Goal: Task Accomplishment & Management: Manage account settings

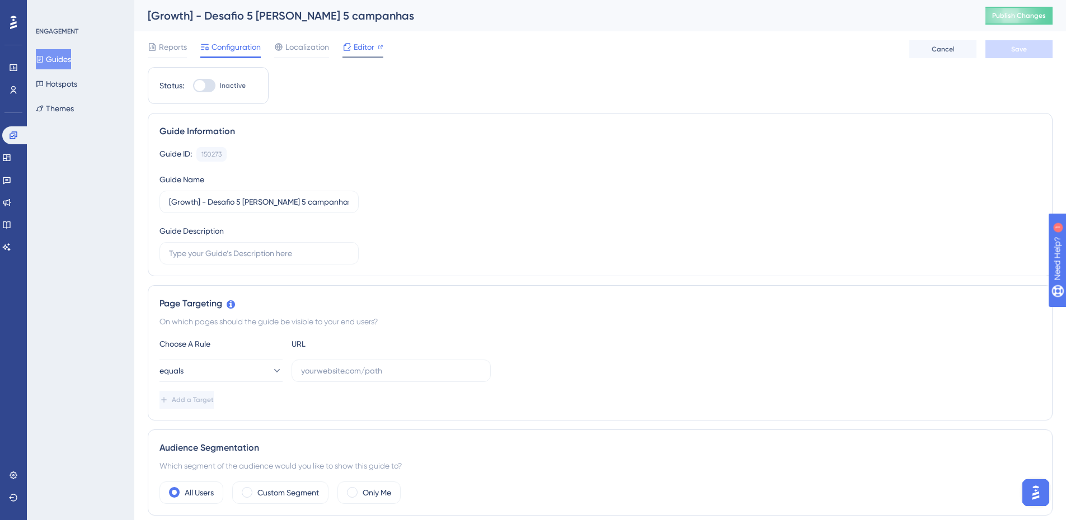
click at [358, 48] on span "Editor" at bounding box center [364, 46] width 21 height 13
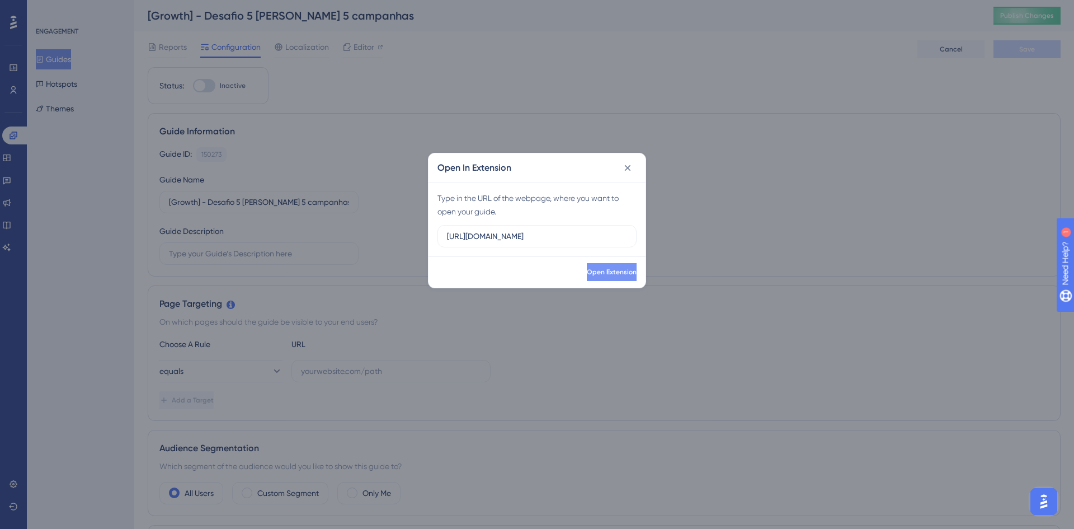
click at [594, 272] on span "Open Extension" at bounding box center [612, 271] width 50 height 9
drag, startPoint x: 626, startPoint y: 167, endPoint x: 646, endPoint y: 164, distance: 20.4
click at [626, 167] on icon at bounding box center [627, 167] width 11 height 11
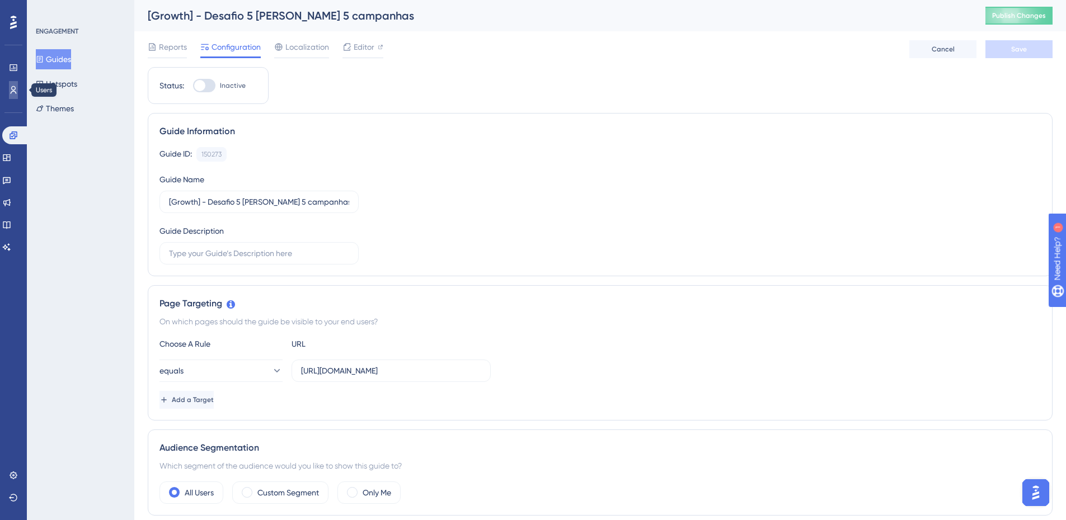
click at [18, 93] on link at bounding box center [13, 90] width 9 height 18
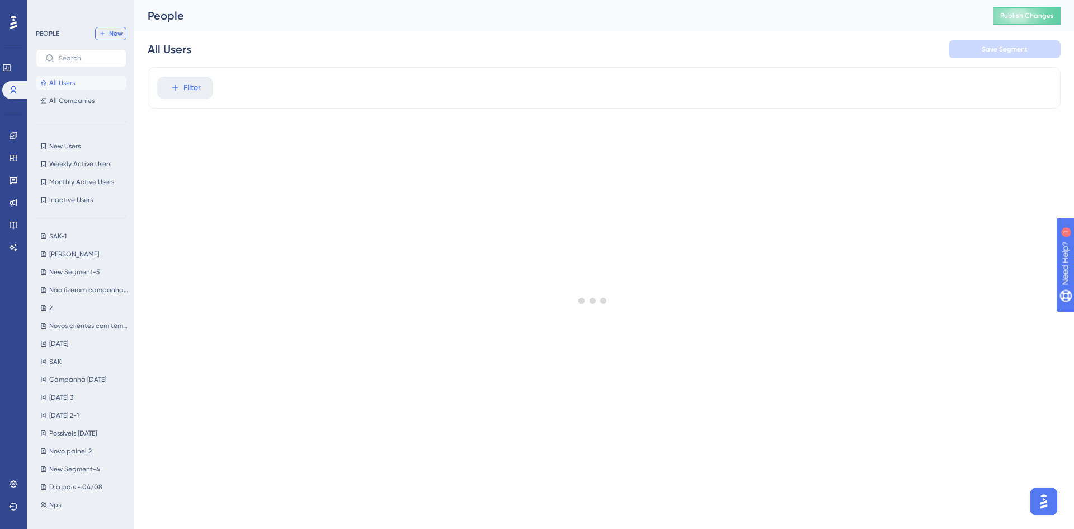
click at [112, 29] on span "New" at bounding box center [115, 33] width 13 height 9
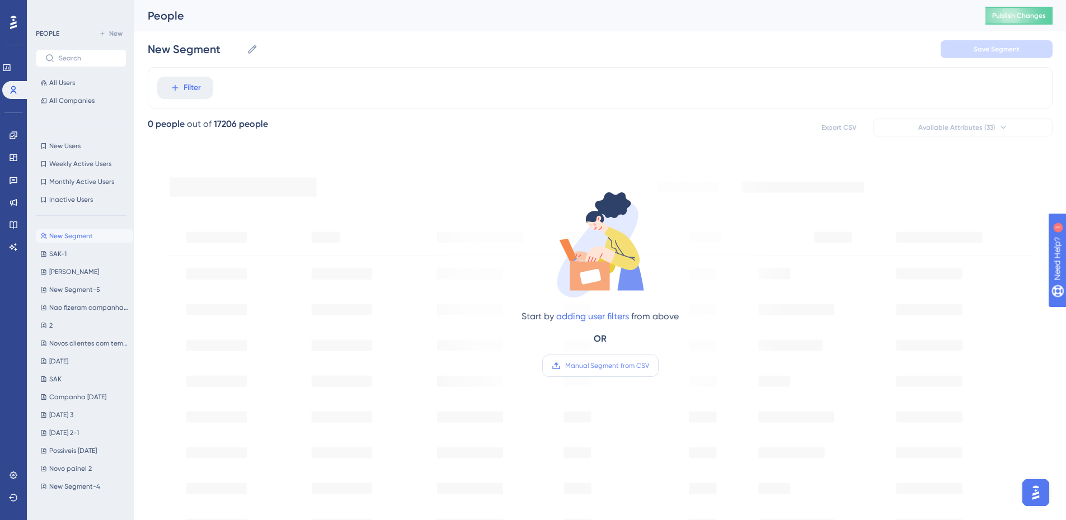
drag, startPoint x: 606, startPoint y: 362, endPoint x: 600, endPoint y: 360, distance: 6.4
click at [604, 362] on span "Manual Segment from CSV" at bounding box center [607, 365] width 84 height 9
click at [595, 369] on span "Manual Segment from CSV" at bounding box center [607, 365] width 84 height 9
click at [649, 366] on input "Manual Segment from CSV" at bounding box center [649, 366] width 0 height 0
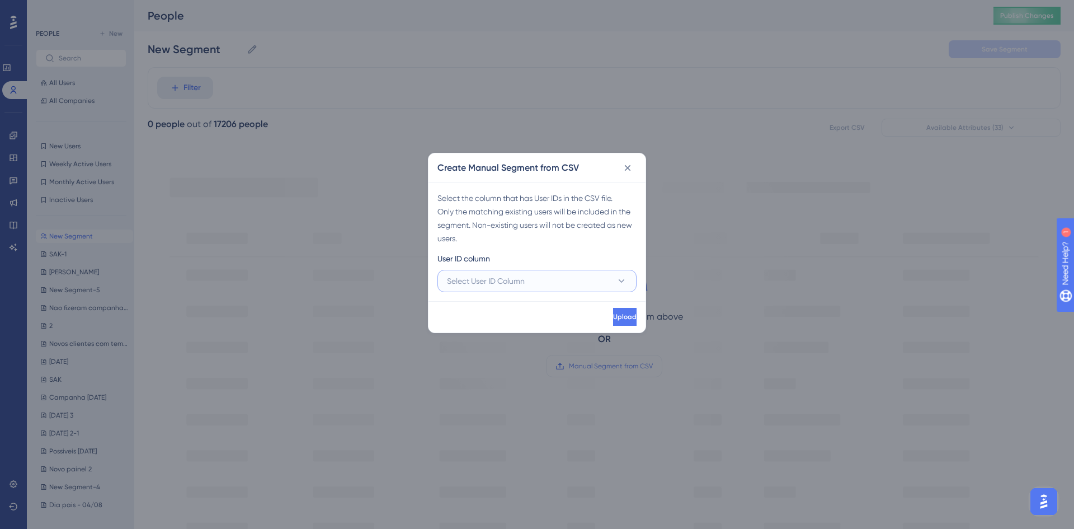
click at [542, 282] on button "Select User ID Column" at bounding box center [536, 281] width 199 height 22
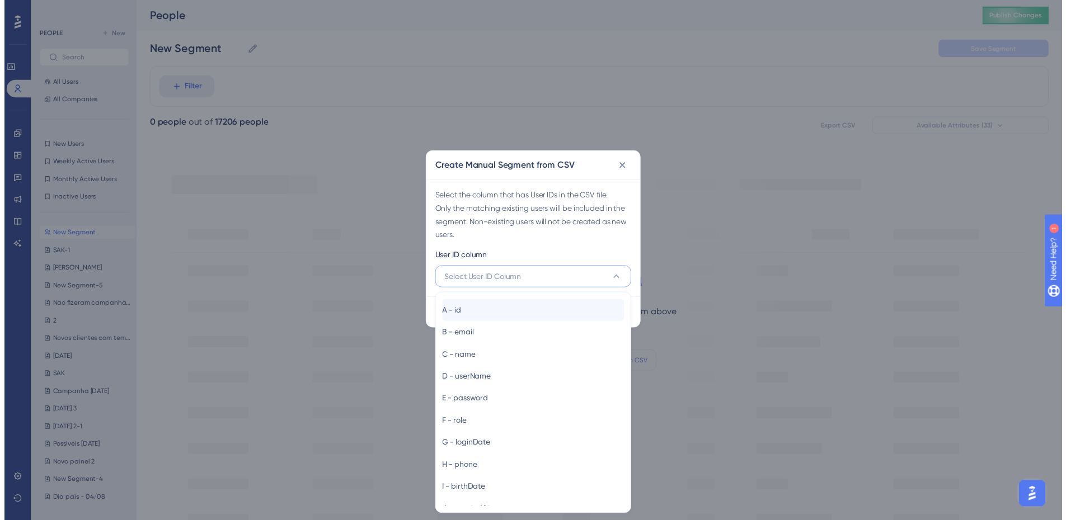
scroll to position [1, 0]
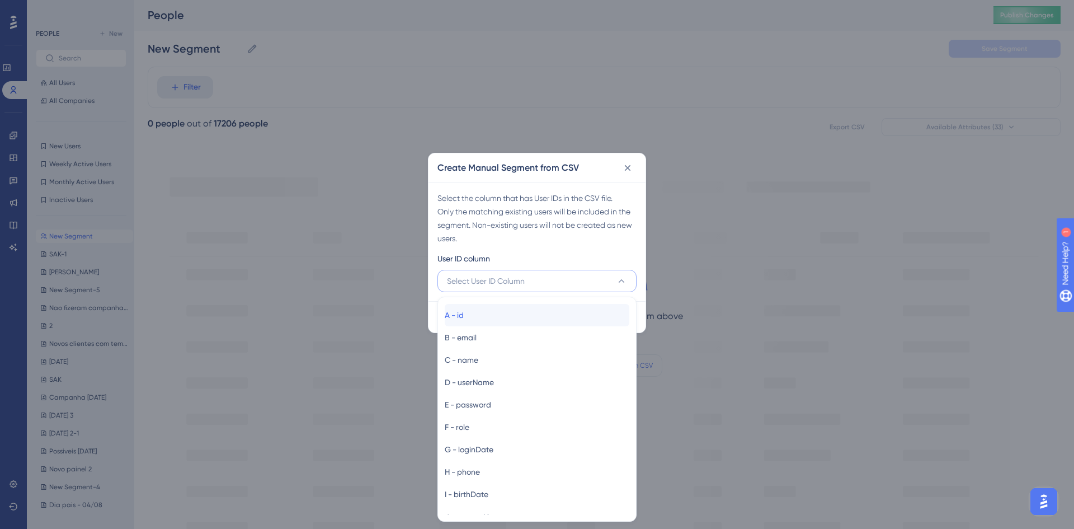
click at [508, 308] on div "A - id A - id" at bounding box center [537, 315] width 185 height 22
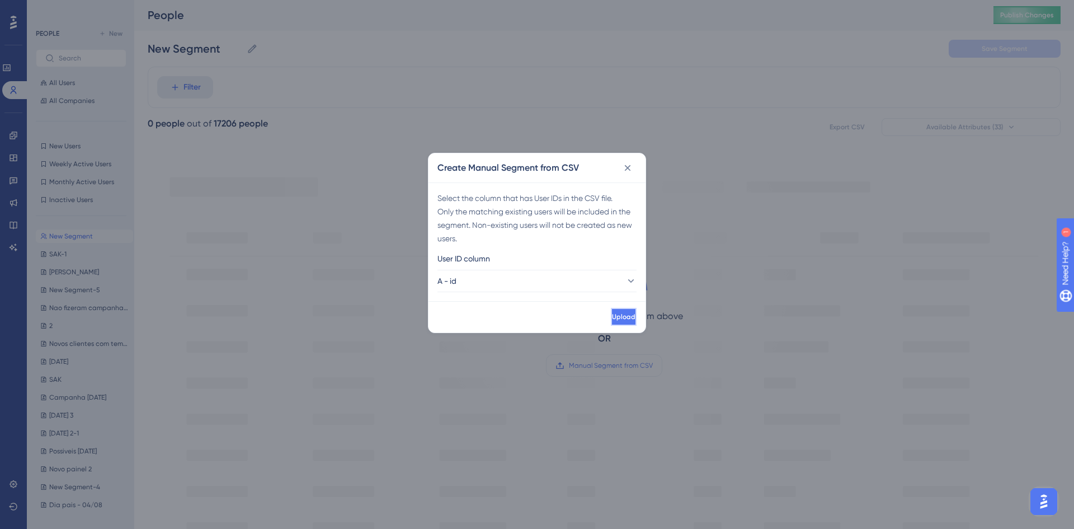
click at [611, 324] on button "Upload" at bounding box center [624, 317] width 26 height 18
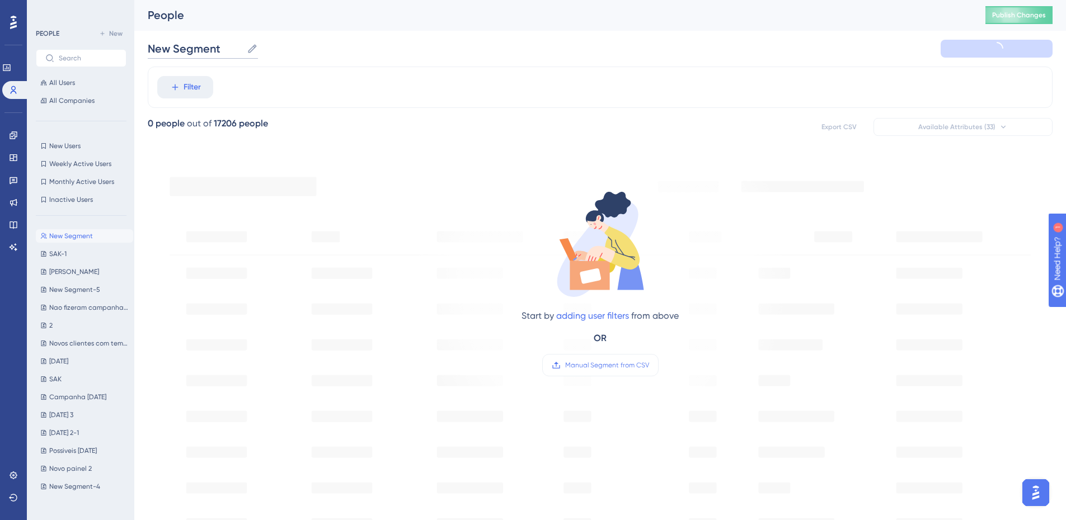
click at [232, 42] on input "New Segment" at bounding box center [195, 49] width 95 height 16
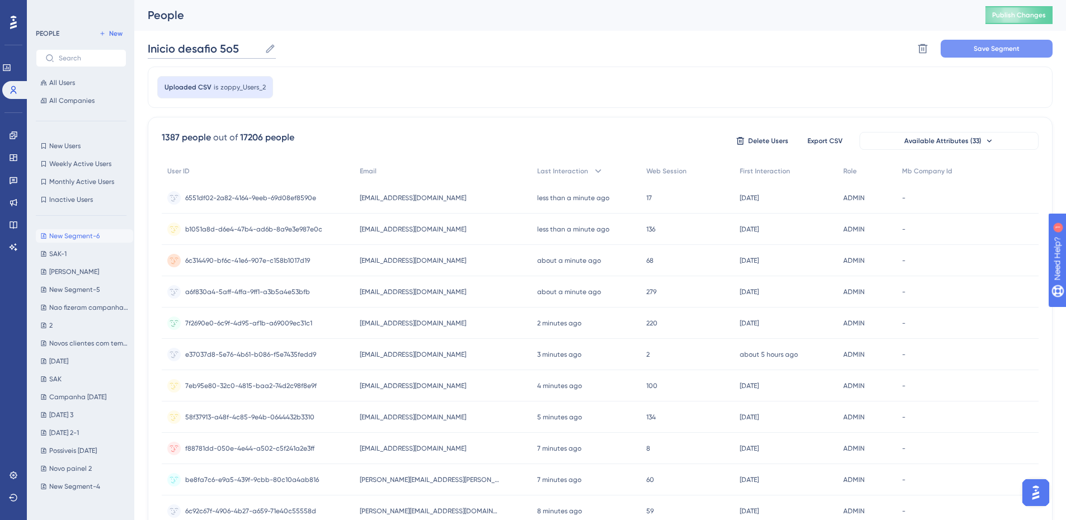
type input "Inicio desafio 5o5"
click at [1008, 46] on span "Save Segment" at bounding box center [996, 48] width 46 height 9
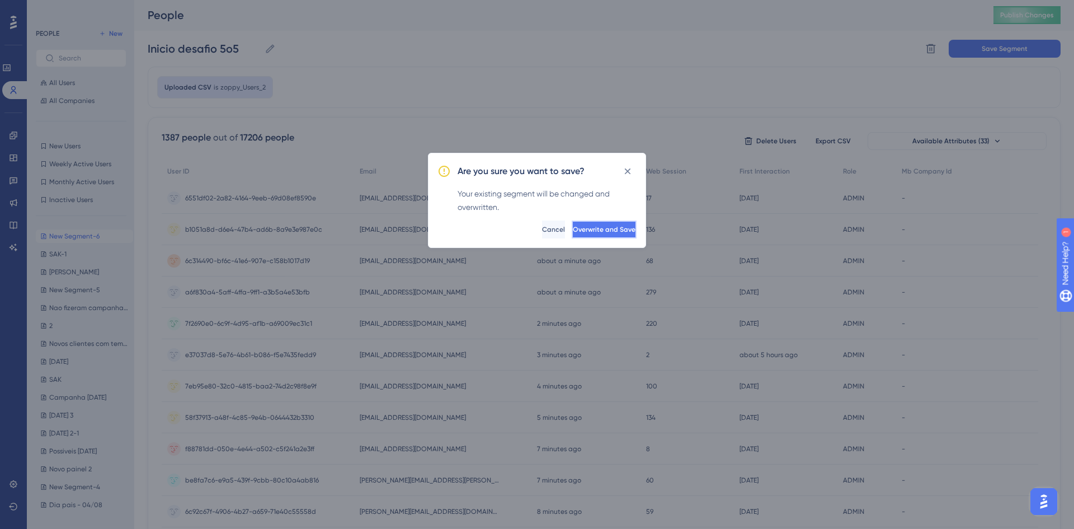
click at [624, 221] on button "Overwrite and Save" at bounding box center [604, 229] width 65 height 18
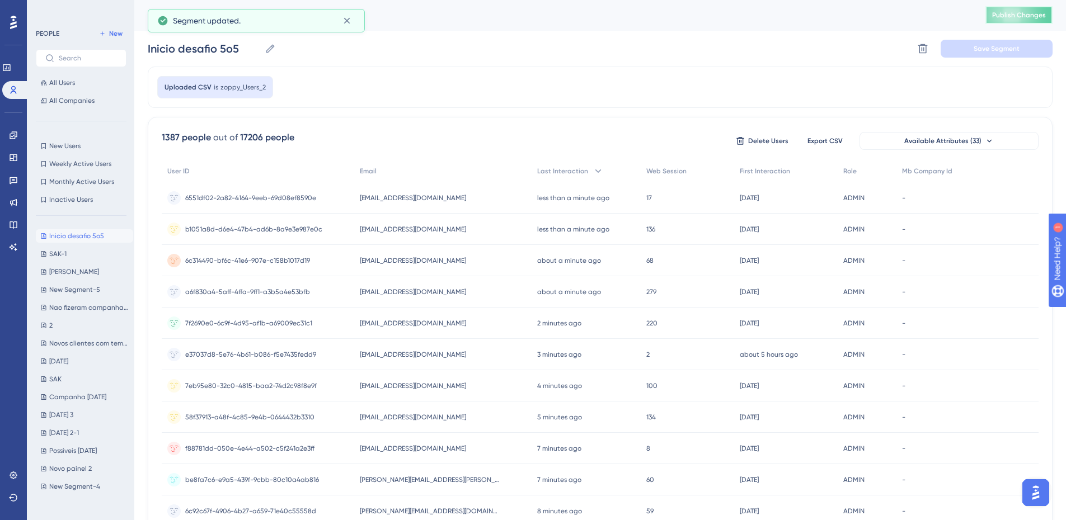
click at [1016, 17] on span "Publish Changes" at bounding box center [1019, 15] width 54 height 9
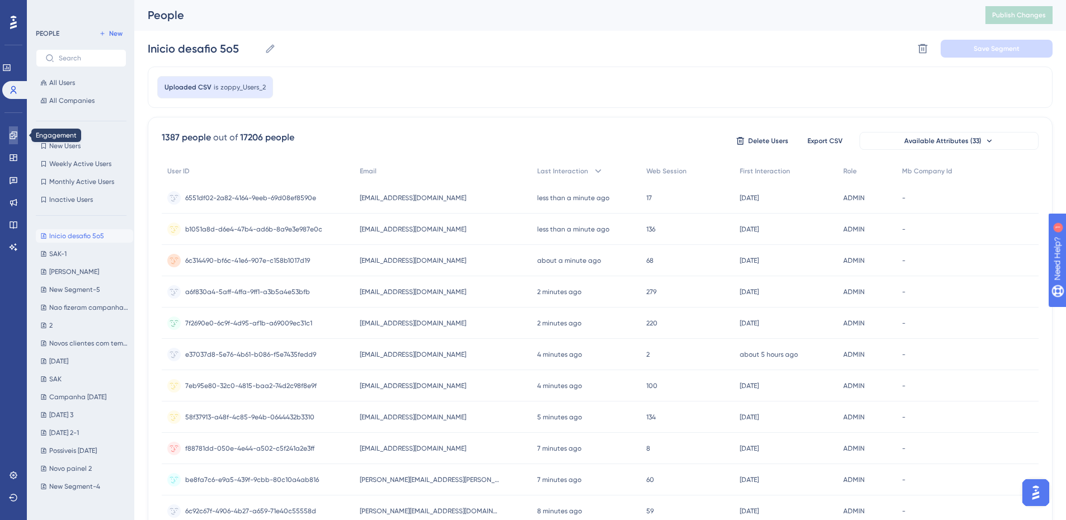
click at [15, 142] on link at bounding box center [13, 135] width 9 height 18
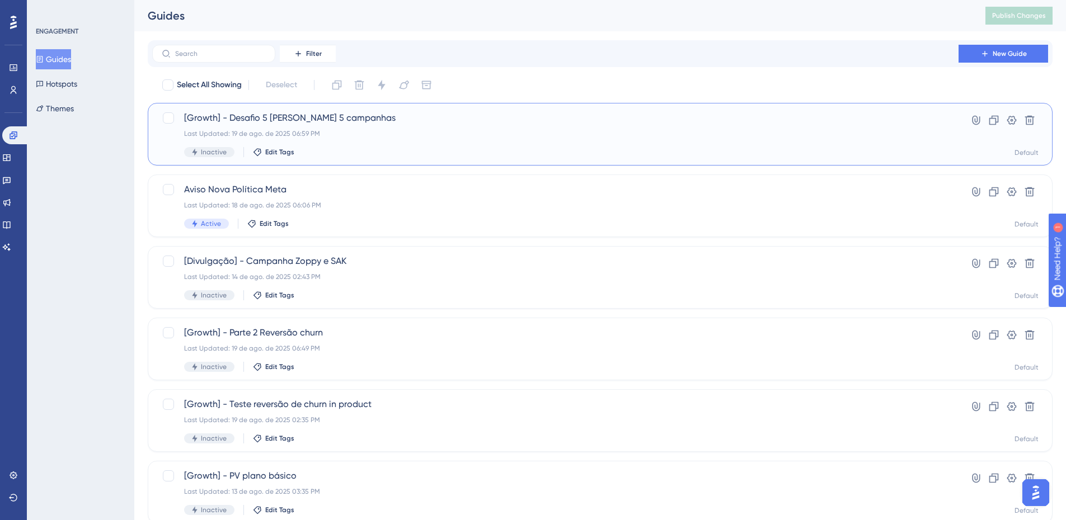
click at [447, 153] on div "Inactive Edit Tags" at bounding box center [555, 152] width 742 height 10
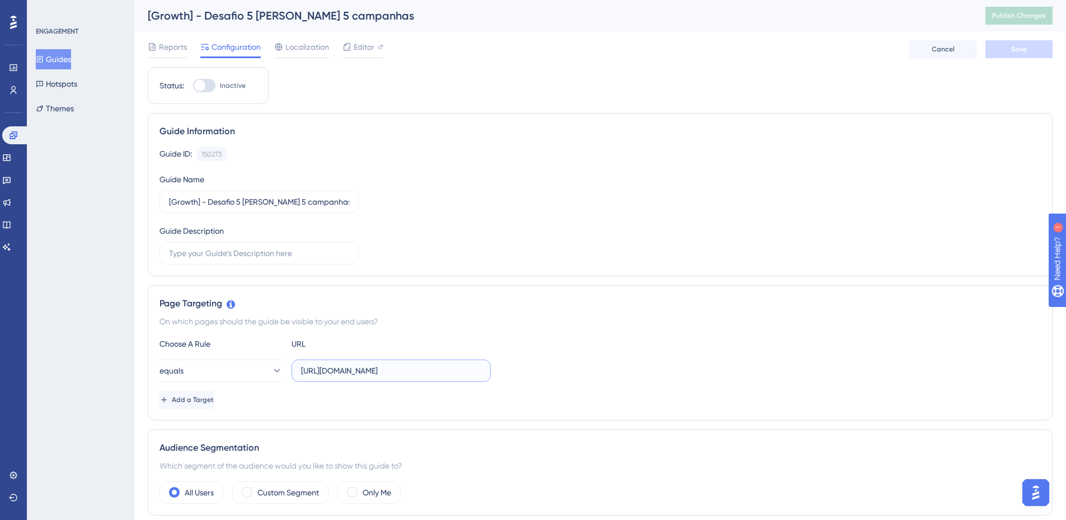
click at [409, 371] on input "https://app.zoppy.com.br/login" at bounding box center [391, 371] width 180 height 12
type input "https://app.zoppy.com.br/dashboard"
click at [206, 378] on button "equals" at bounding box center [220, 371] width 123 height 22
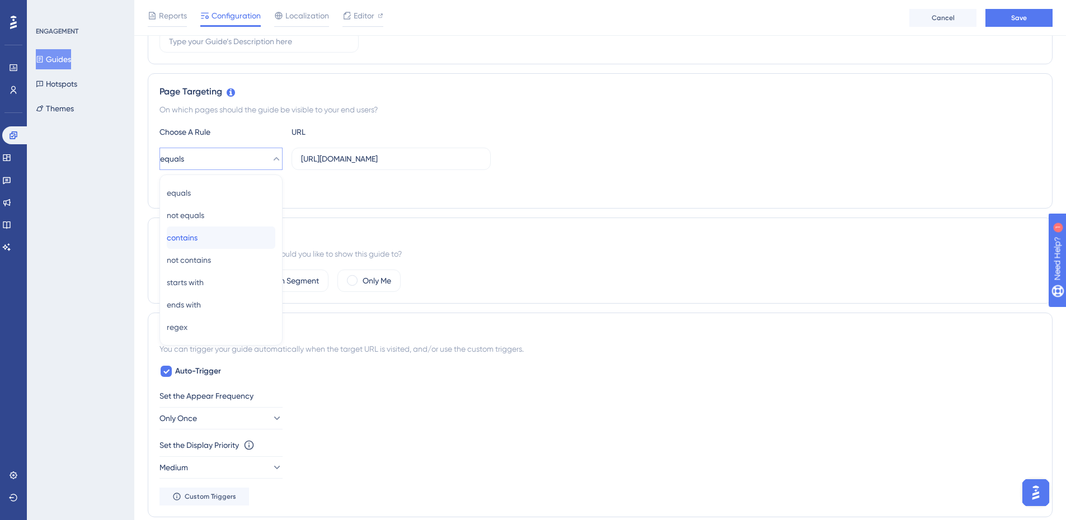
click at [211, 233] on div "contains contains" at bounding box center [221, 238] width 109 height 22
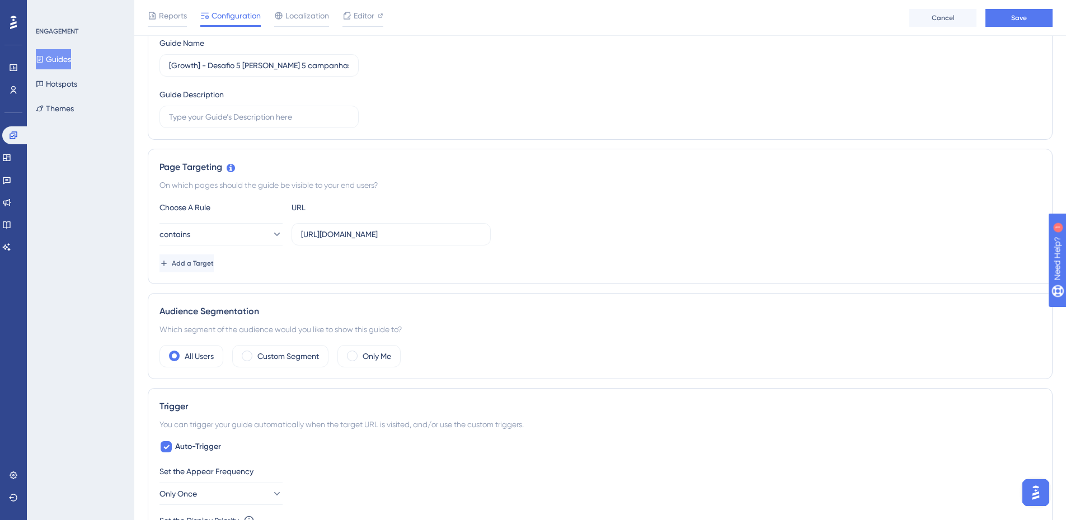
scroll to position [0, 0]
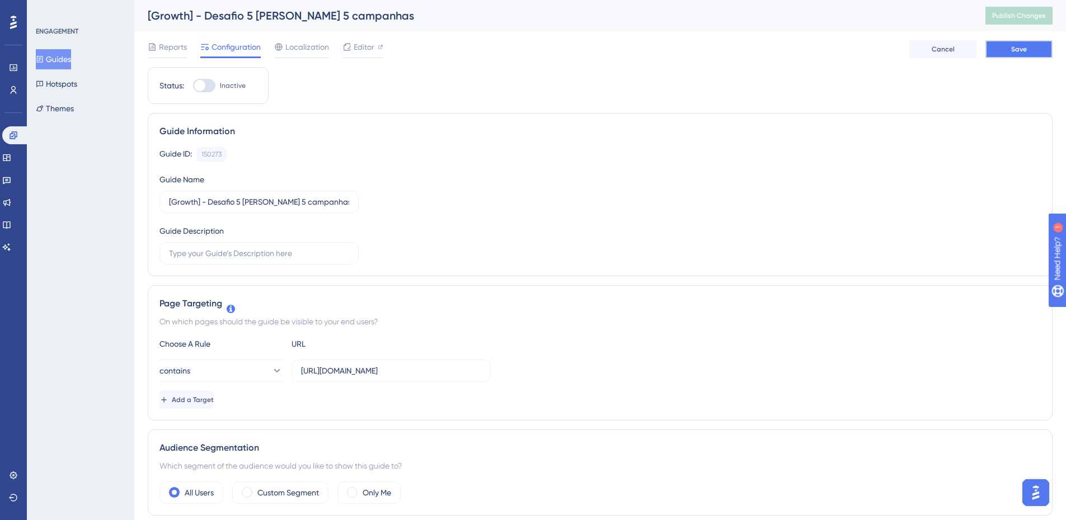
click at [1031, 51] on button "Save" at bounding box center [1018, 49] width 67 height 18
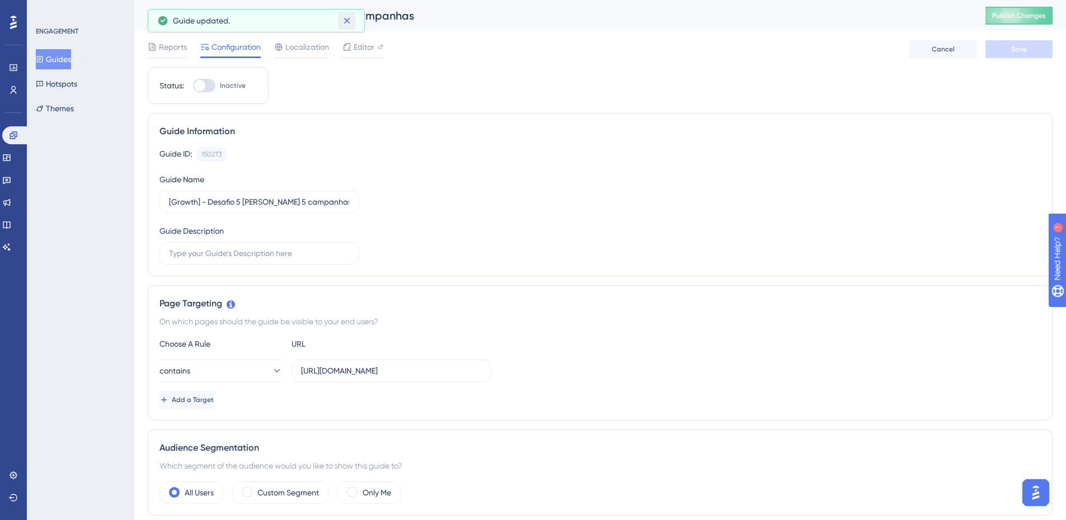
click at [350, 17] on icon at bounding box center [346, 20] width 11 height 11
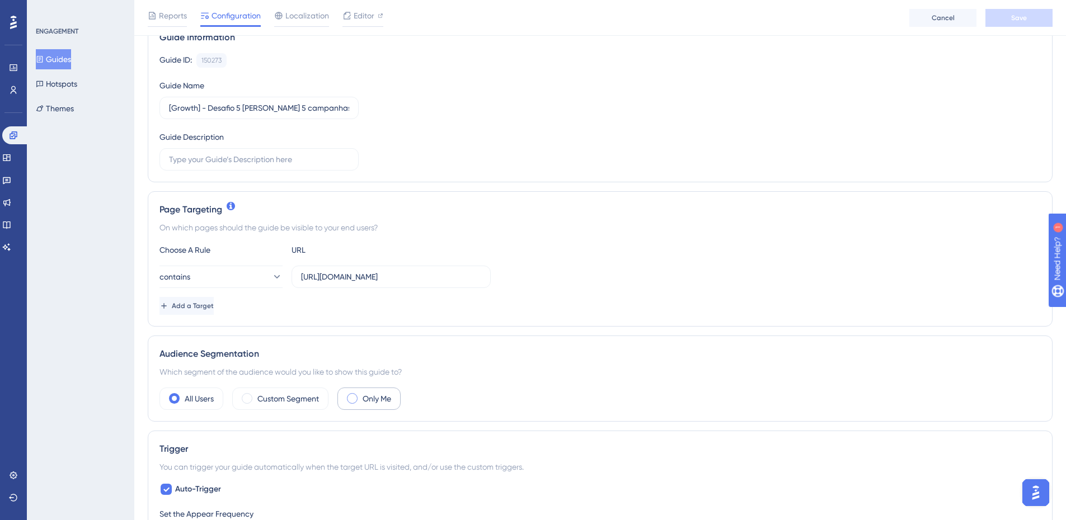
scroll to position [280, 0]
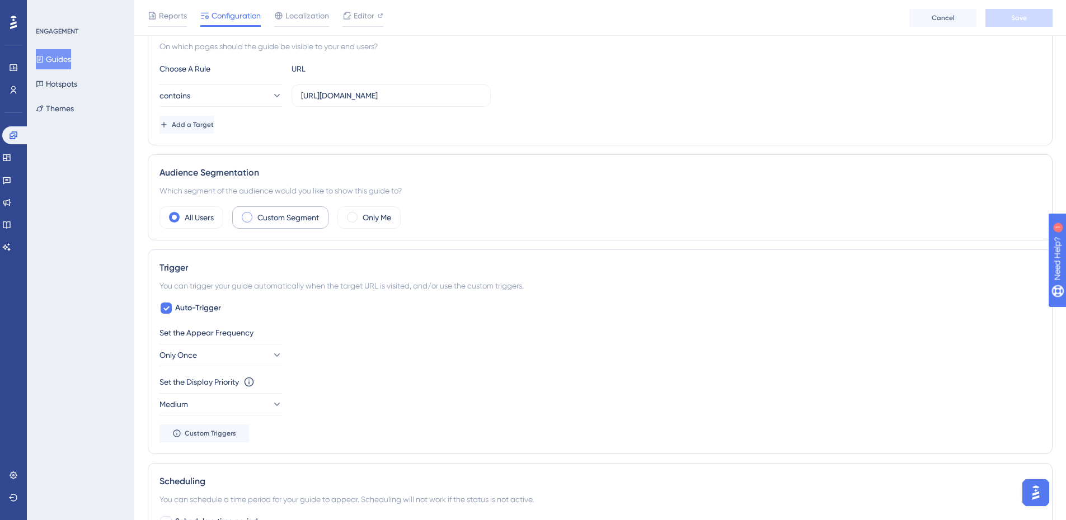
click at [278, 223] on label "Custom Segment" at bounding box center [288, 217] width 62 height 13
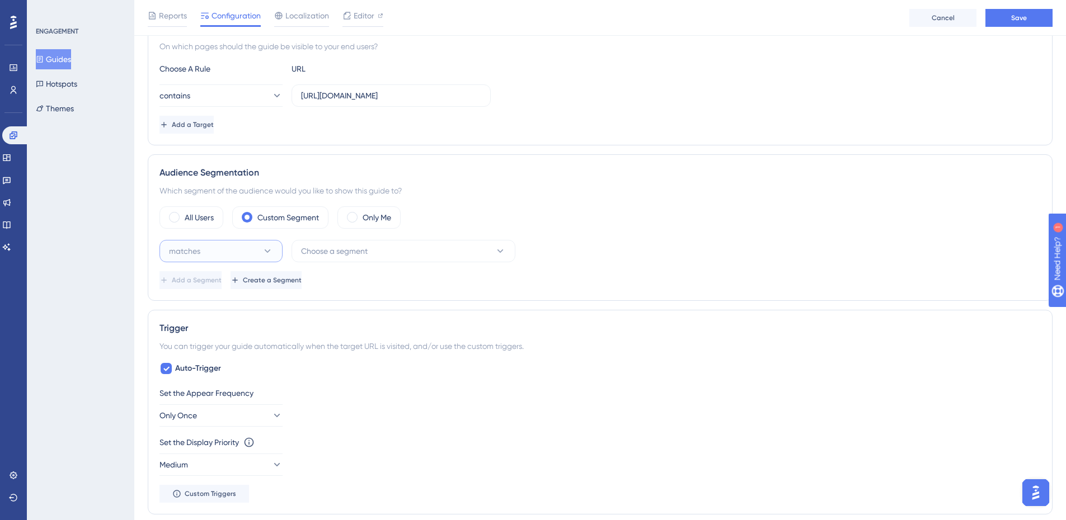
click at [269, 253] on icon at bounding box center [267, 251] width 11 height 11
click at [226, 277] on div "matches matches" at bounding box center [221, 285] width 109 height 22
click at [366, 247] on span "Choose a segment" at bounding box center [334, 250] width 67 height 13
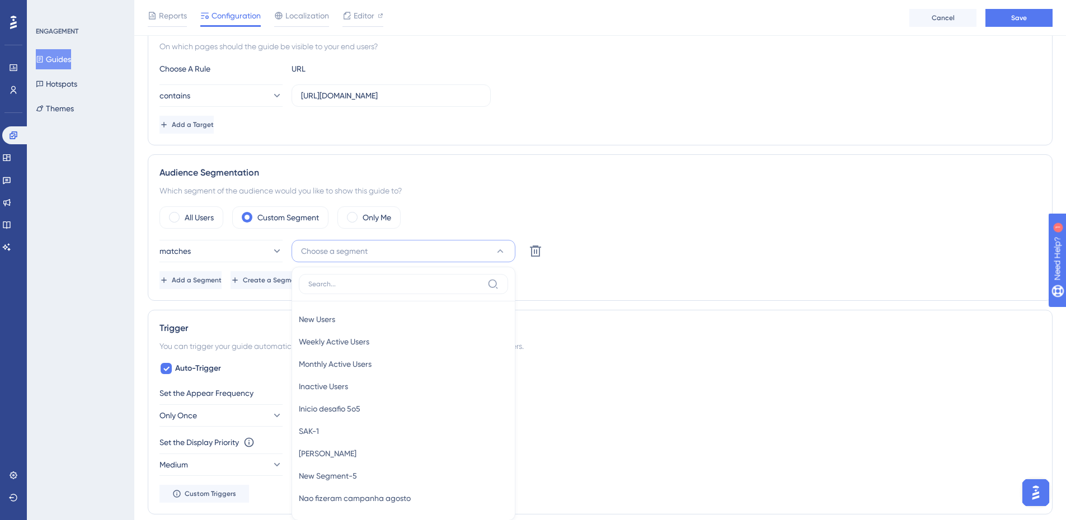
scroll to position [388, 0]
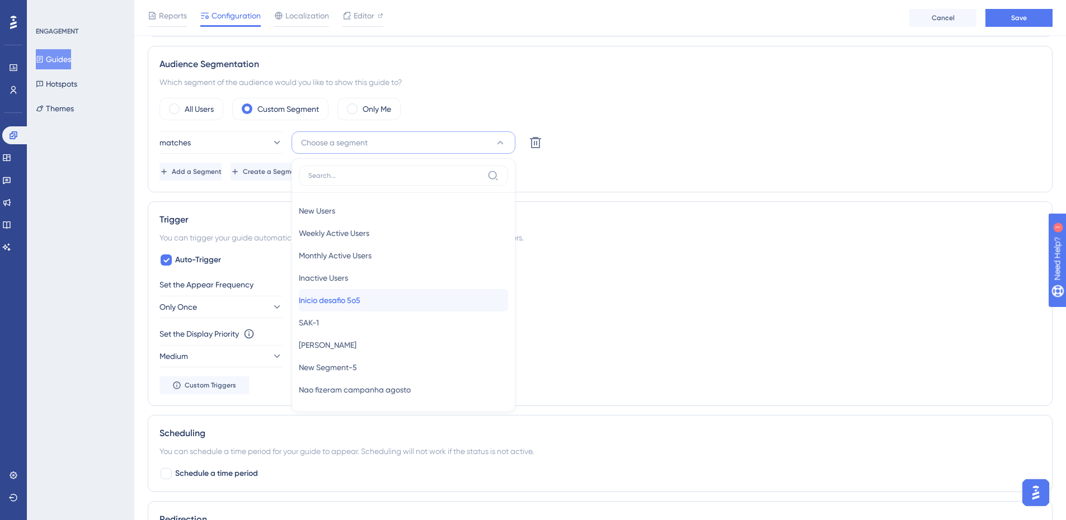
click at [381, 305] on div "Inicio desafio 5o5 Inicio desafio 5o5" at bounding box center [403, 300] width 209 height 22
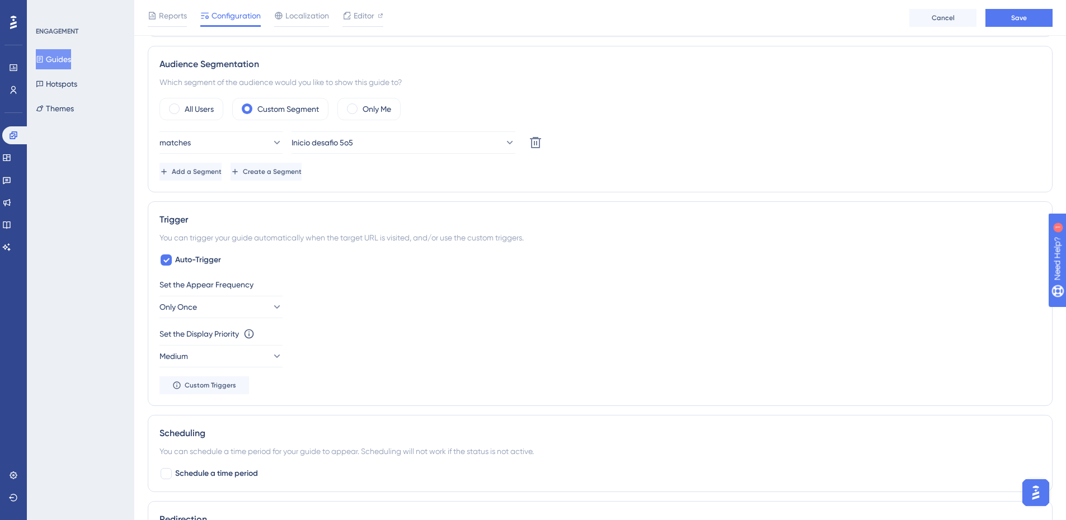
drag, startPoint x: 732, startPoint y: 190, endPoint x: 777, endPoint y: 166, distance: 51.3
click at [744, 182] on div "Status: Inactive Guide Information Guide ID: 150273 Copy Guide Name [Growth] - …" at bounding box center [600, 255] width 904 height 1144
click at [1016, 21] on span "Save" at bounding box center [1019, 17] width 16 height 9
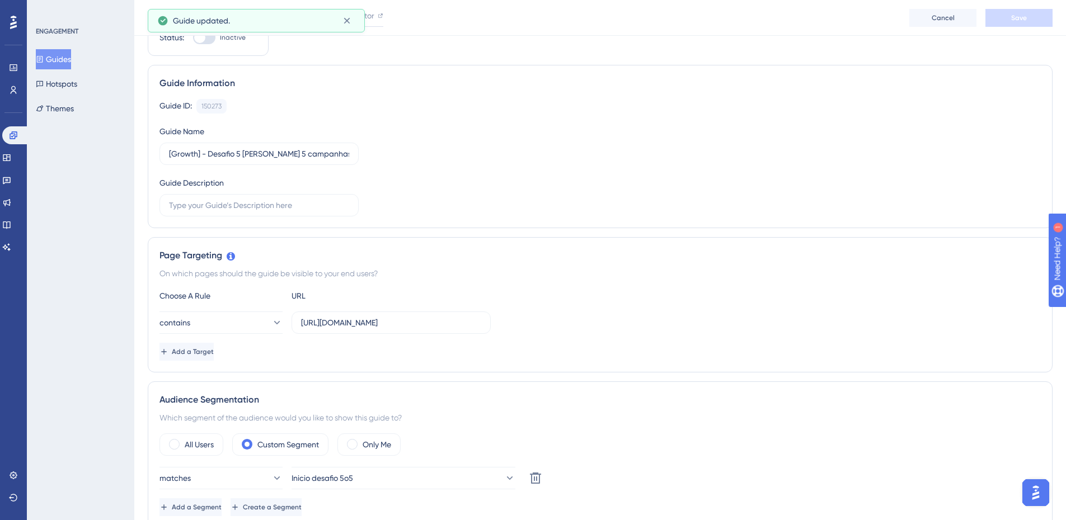
scroll to position [0, 0]
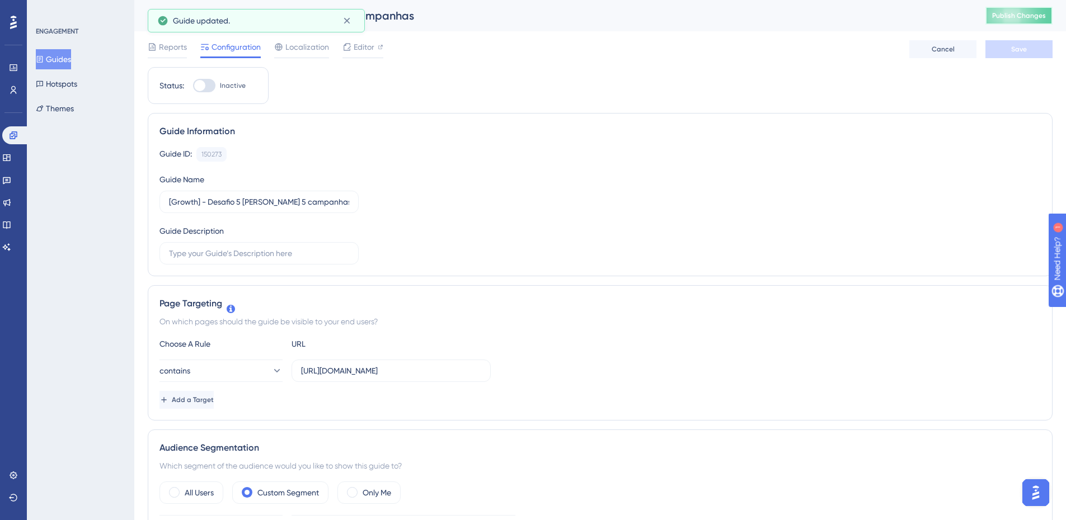
click at [1045, 18] on span "Publish Changes" at bounding box center [1019, 15] width 54 height 9
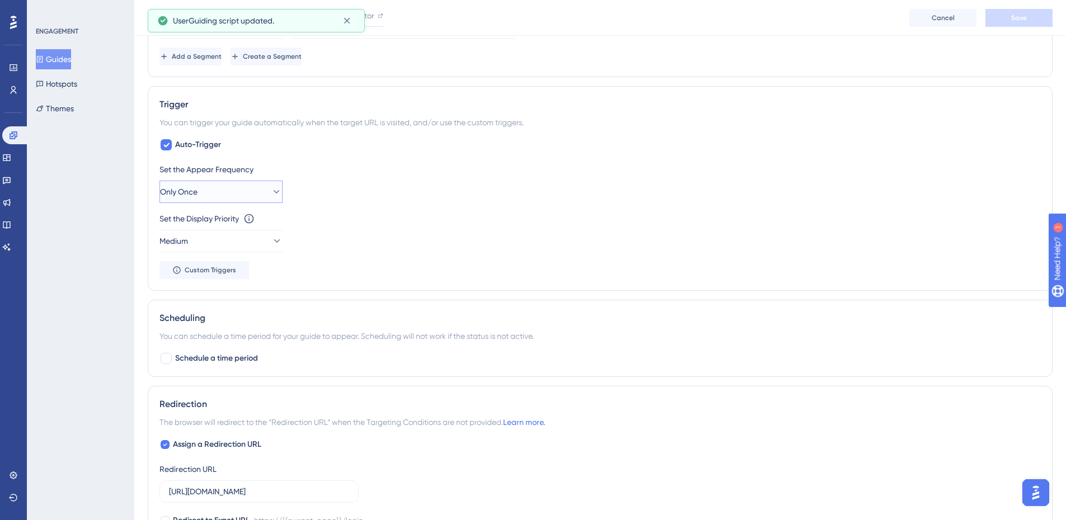
click at [217, 193] on button "Only Once" at bounding box center [220, 192] width 123 height 22
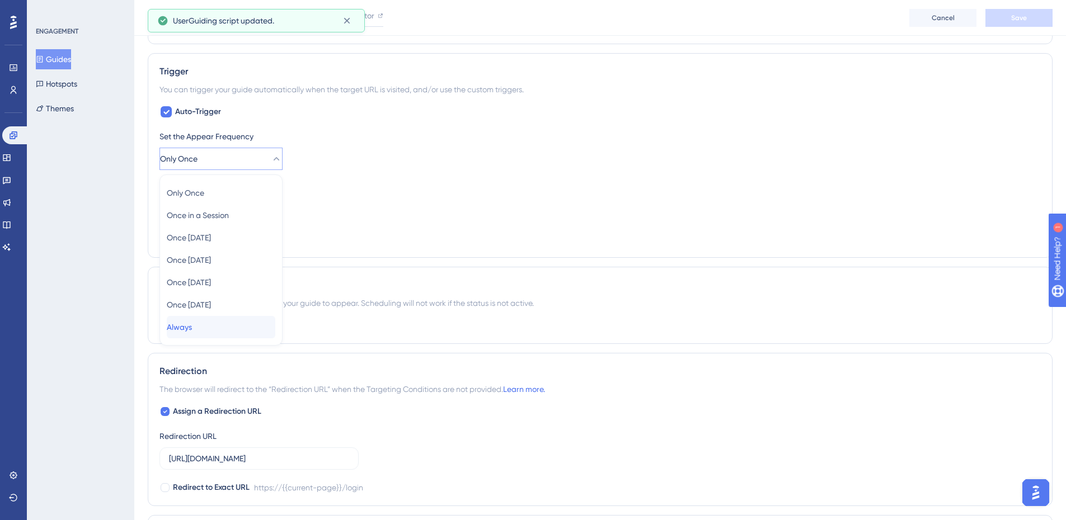
click at [205, 329] on div "Always Always" at bounding box center [221, 327] width 109 height 22
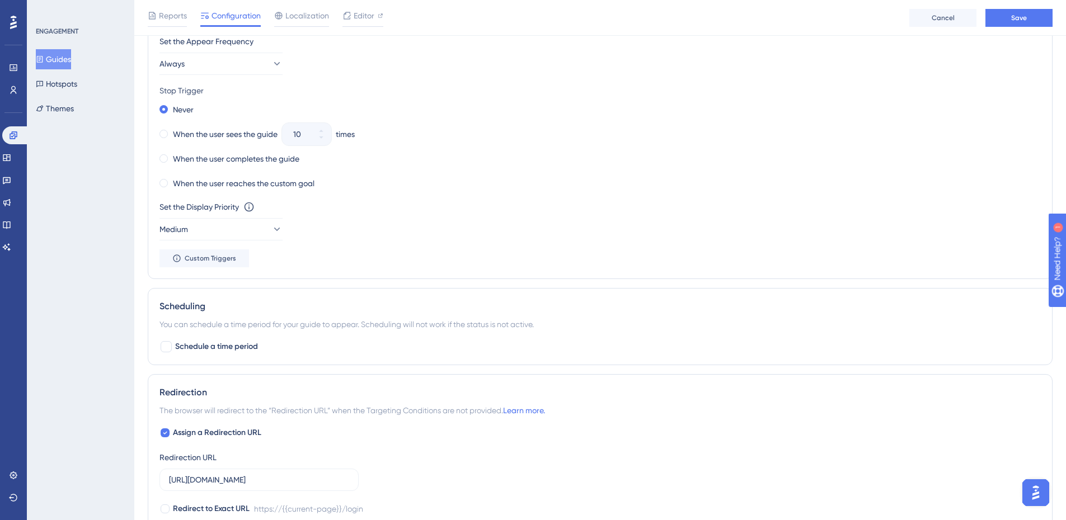
scroll to position [704, 0]
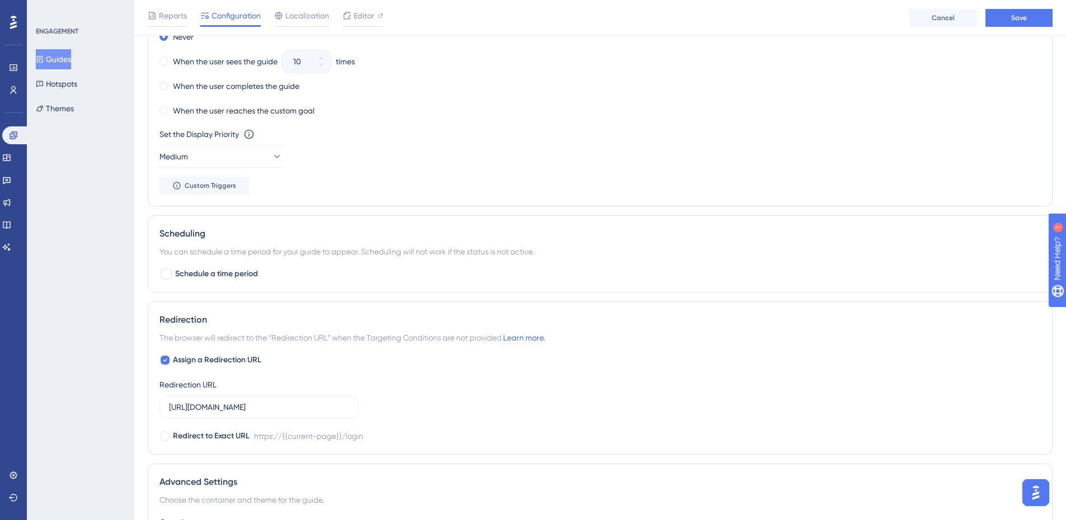
click at [183, 281] on div "Scheduling You can schedule a time period for your guide to appear. Scheduling …" at bounding box center [600, 253] width 904 height 77
click at [180, 278] on span "Schedule a time period" at bounding box center [216, 273] width 83 height 13
checkbox input "true"
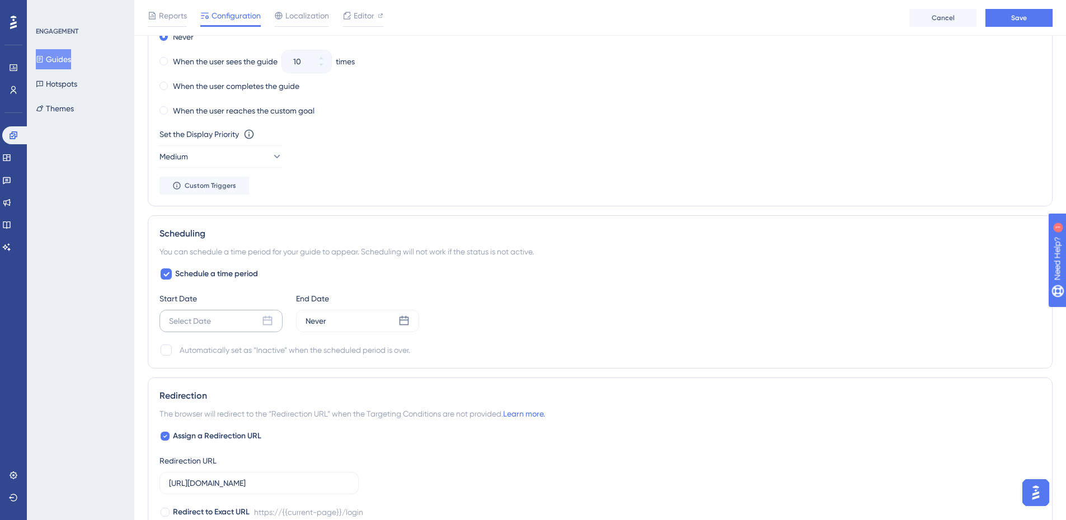
click at [185, 322] on div "Select Date" at bounding box center [190, 320] width 42 height 13
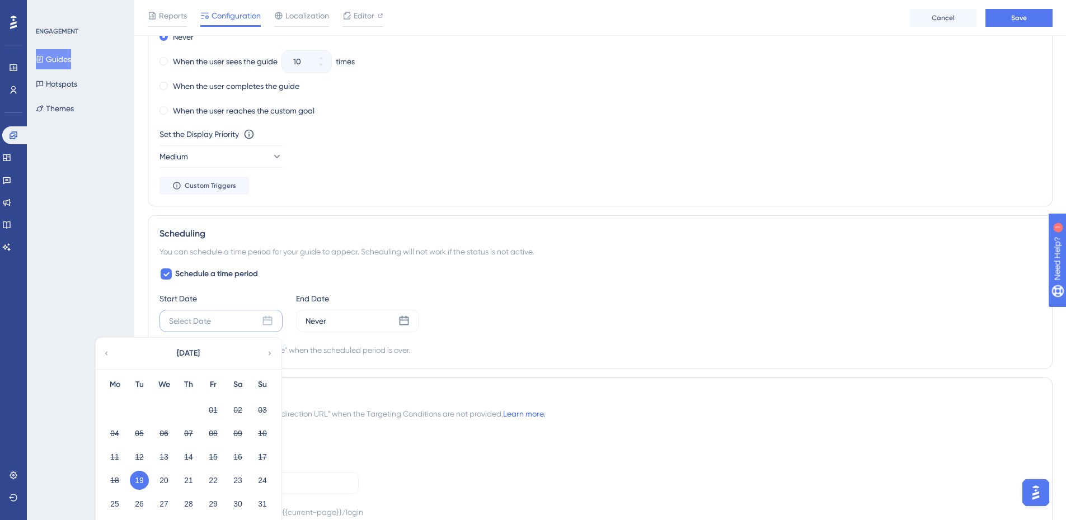
drag, startPoint x: 136, startPoint y: 480, endPoint x: 172, endPoint y: 470, distance: 37.7
click at [137, 480] on button "19" at bounding box center [139, 480] width 19 height 19
click at [445, 371] on div "Status: Inactive Guide Information Guide ID: 150273 Copy Guide Name [Growth] - …" at bounding box center [600, 35] width 904 height 1337
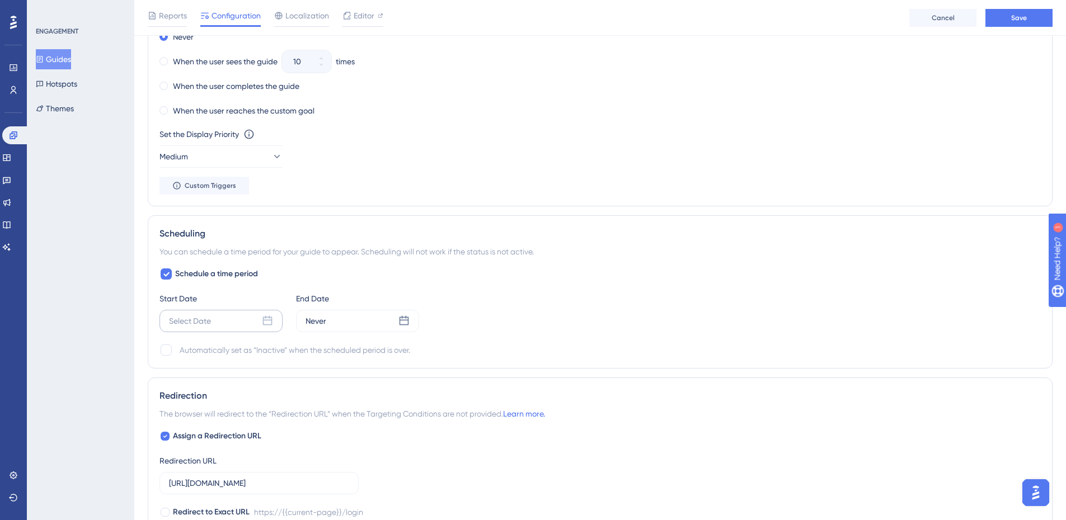
click at [200, 323] on div "Select Date" at bounding box center [190, 320] width 42 height 13
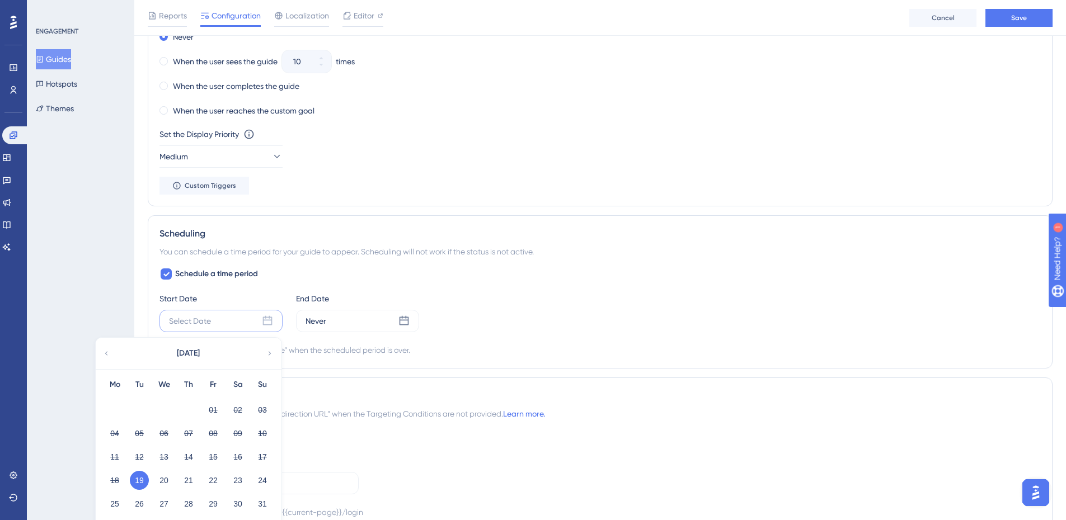
click at [133, 483] on button "19" at bounding box center [139, 480] width 19 height 19
click at [141, 478] on button "19" at bounding box center [139, 480] width 19 height 19
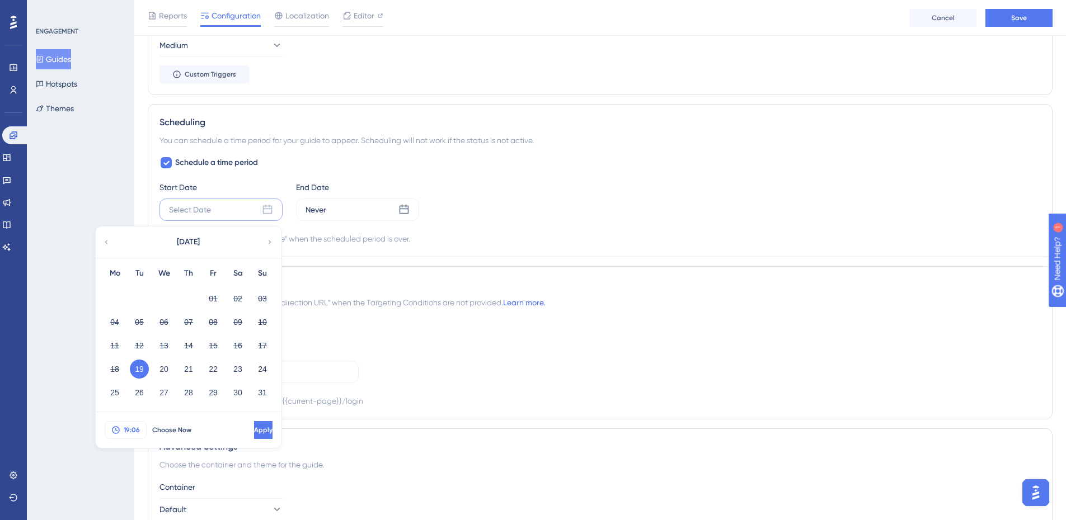
scroll to position [816, 0]
click at [253, 431] on span "Apply" at bounding box center [262, 429] width 18 height 9
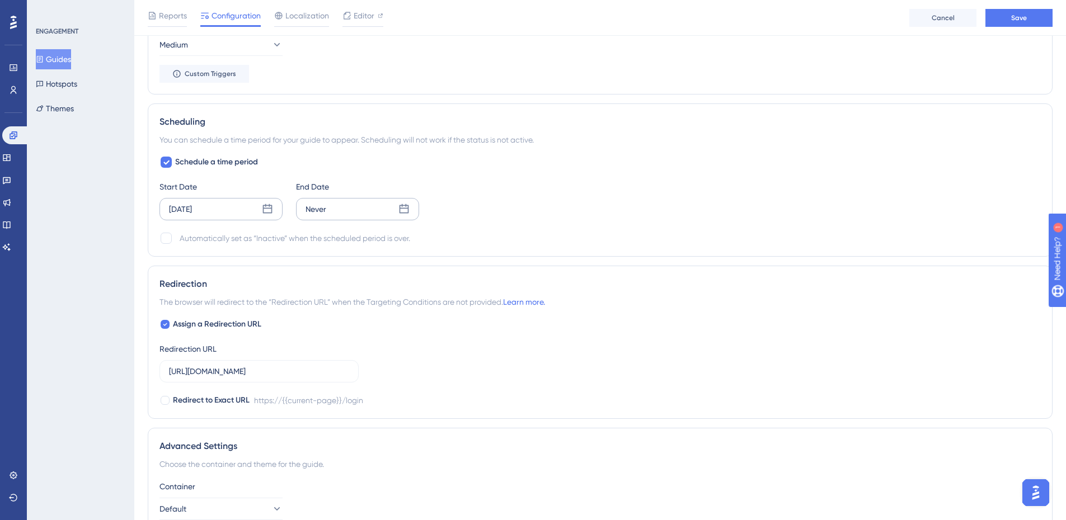
click at [406, 211] on icon at bounding box center [403, 209] width 11 height 11
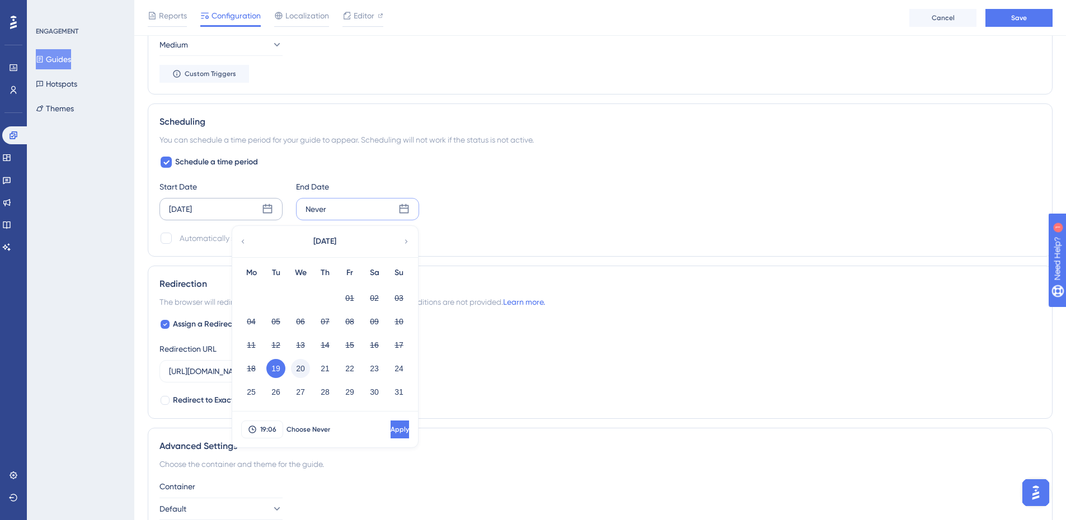
click at [294, 372] on button "20" at bounding box center [300, 368] width 19 height 19
click at [271, 426] on span "19:06" at bounding box center [268, 429] width 16 height 9
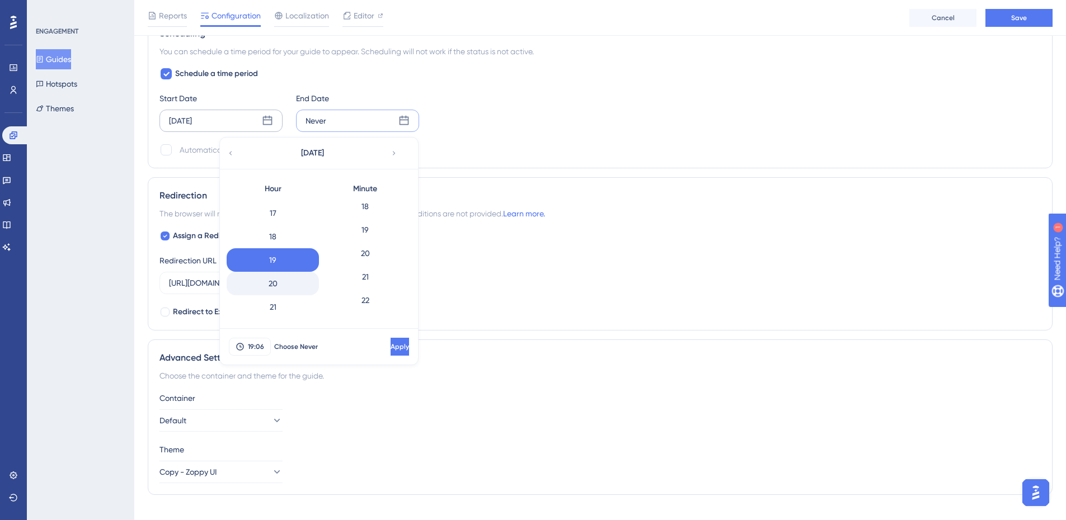
scroll to position [444, 0]
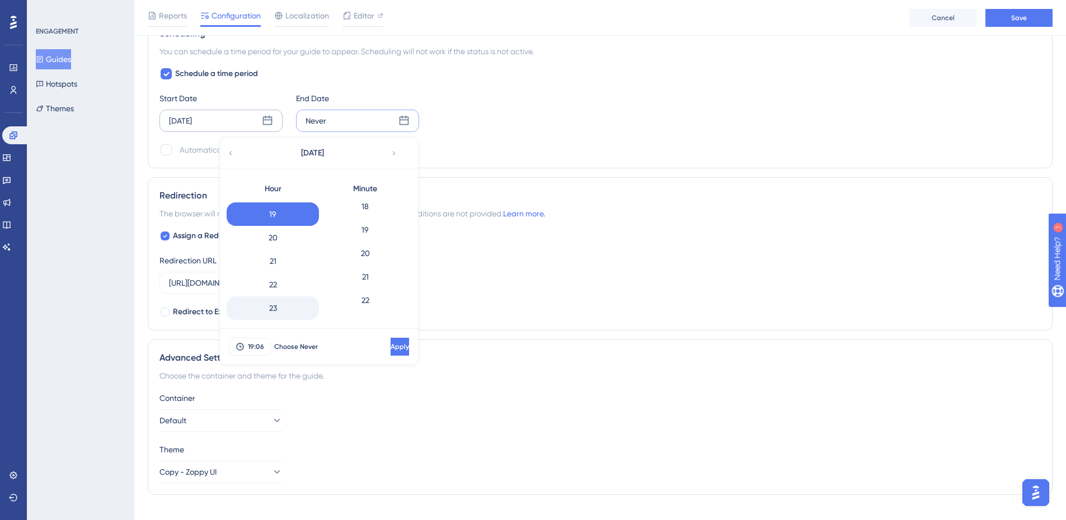
click at [282, 303] on div "23" at bounding box center [273, 307] width 92 height 23
click at [389, 343] on span "Apply" at bounding box center [398, 346] width 18 height 9
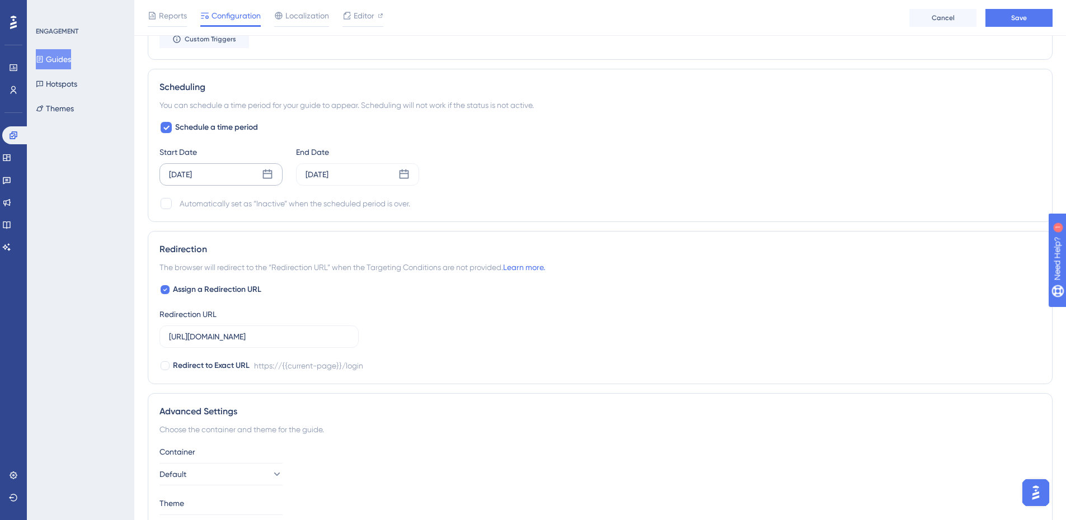
scroll to position [793, 0]
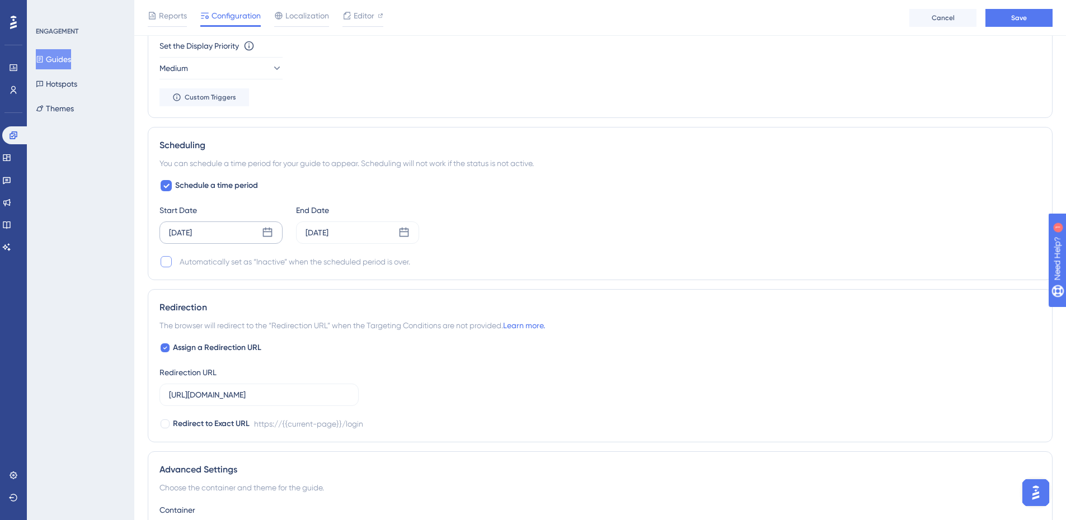
click at [169, 266] on div at bounding box center [166, 261] width 11 height 11
checkbox input "true"
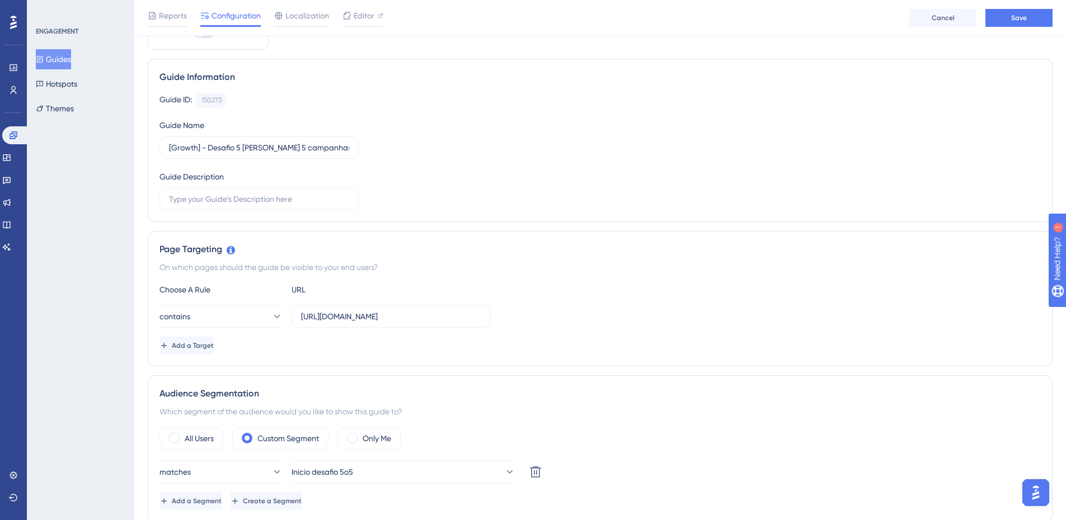
scroll to position [0, 0]
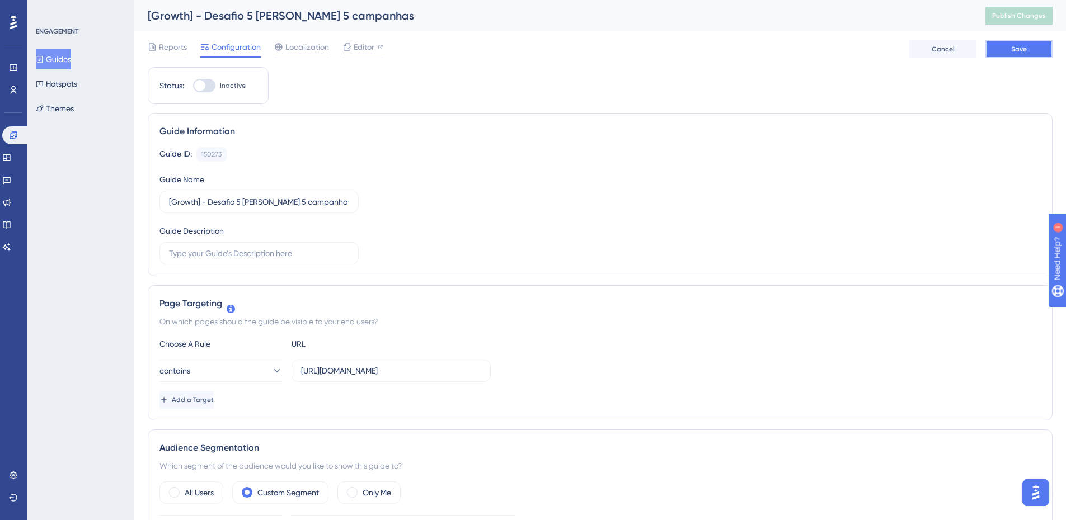
click at [998, 50] on button "Save" at bounding box center [1018, 49] width 67 height 18
click at [220, 84] on span "Inactive" at bounding box center [233, 85] width 26 height 9
click at [193, 86] on input "Inactive" at bounding box center [192, 86] width 1 height 1
checkbox input "true"
click at [1040, 41] on button "Save" at bounding box center [1018, 49] width 67 height 18
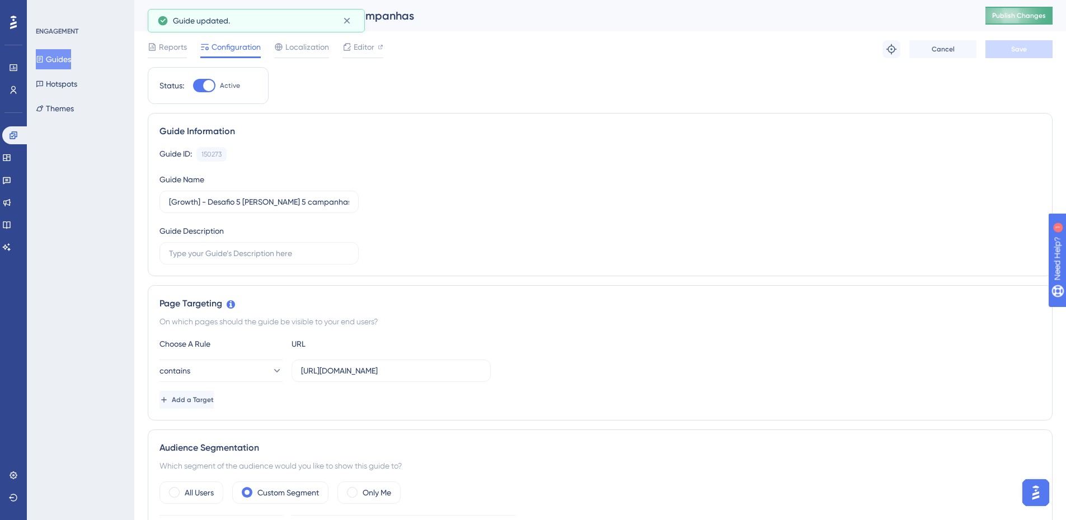
click at [1028, 18] on button "Publish Changes" at bounding box center [1018, 16] width 67 height 18
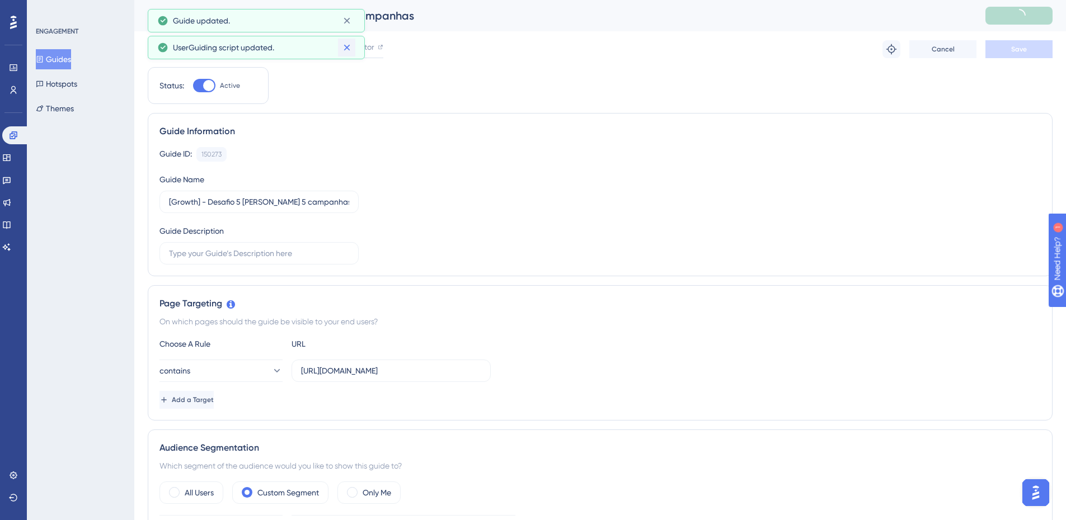
click at [348, 0] on div "Performance Users Engagement Widgets Feedback Product Updates Knowledge Base AI…" at bounding box center [533, 0] width 1066 height 0
click at [348, 27] on button at bounding box center [346, 21] width 17 height 18
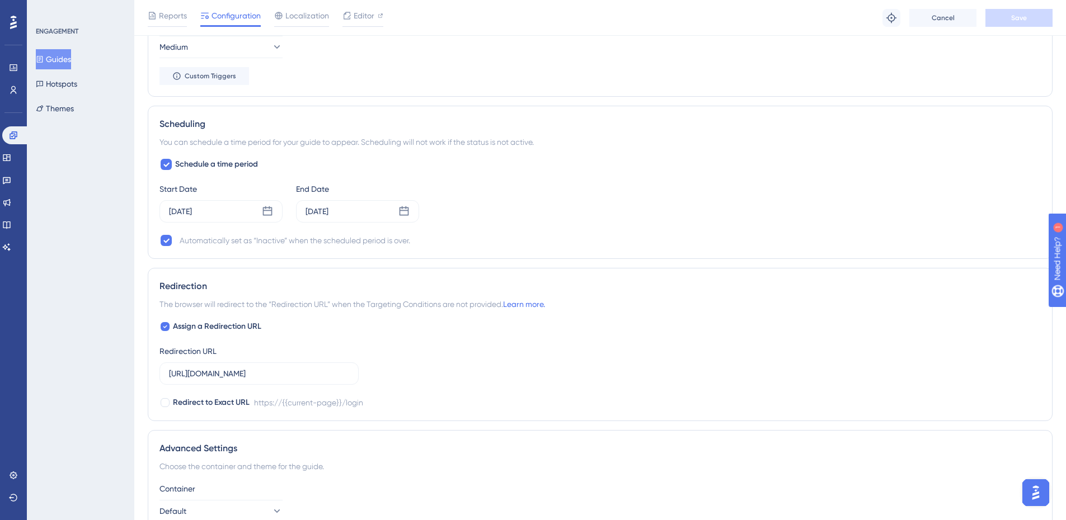
scroll to position [924, 0]
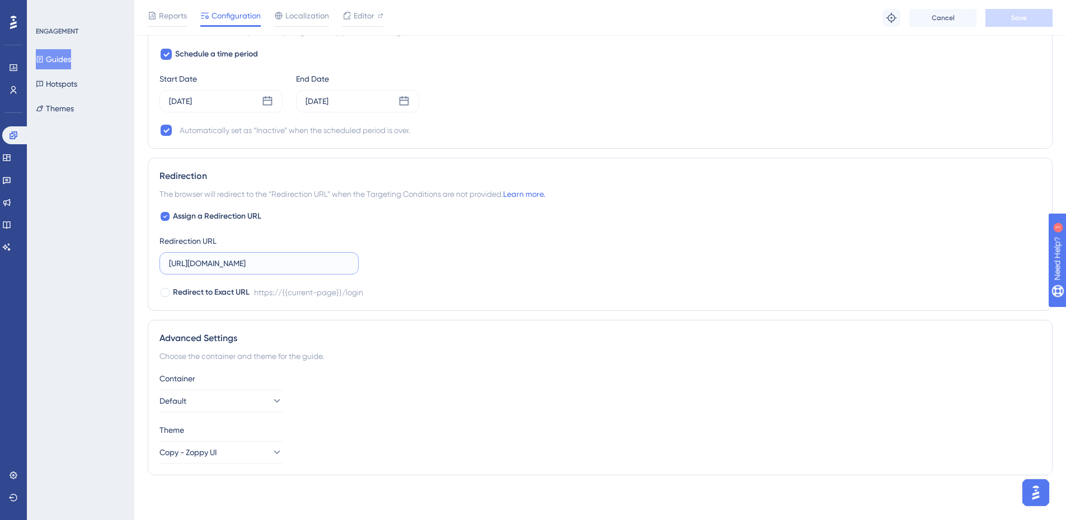
click at [267, 261] on input "https://app.zoppy.com.br/login" at bounding box center [259, 263] width 180 height 12
type input "https://app.zoppy.com.br/dashboard"
click at [1031, 21] on button "Save" at bounding box center [1018, 18] width 67 height 18
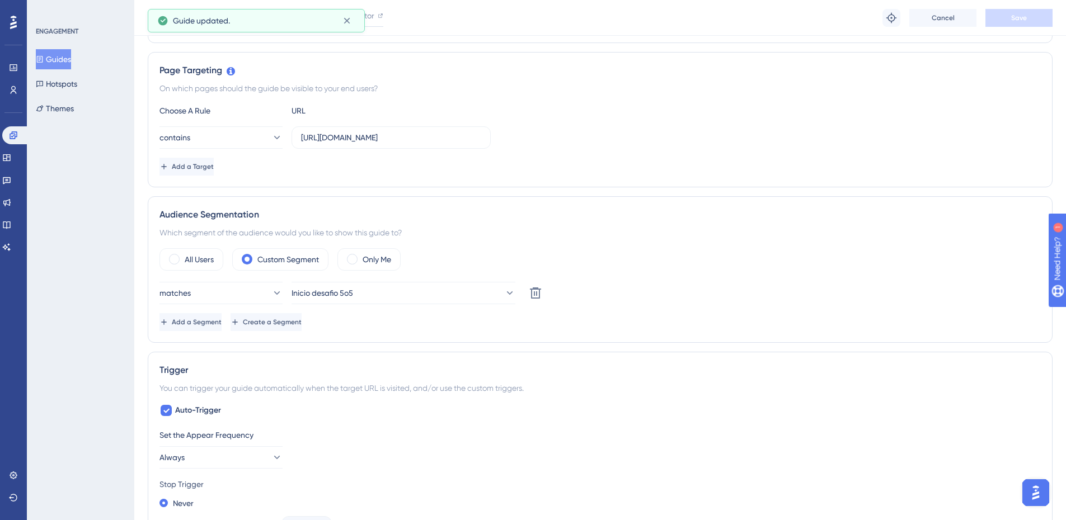
scroll to position [0, 0]
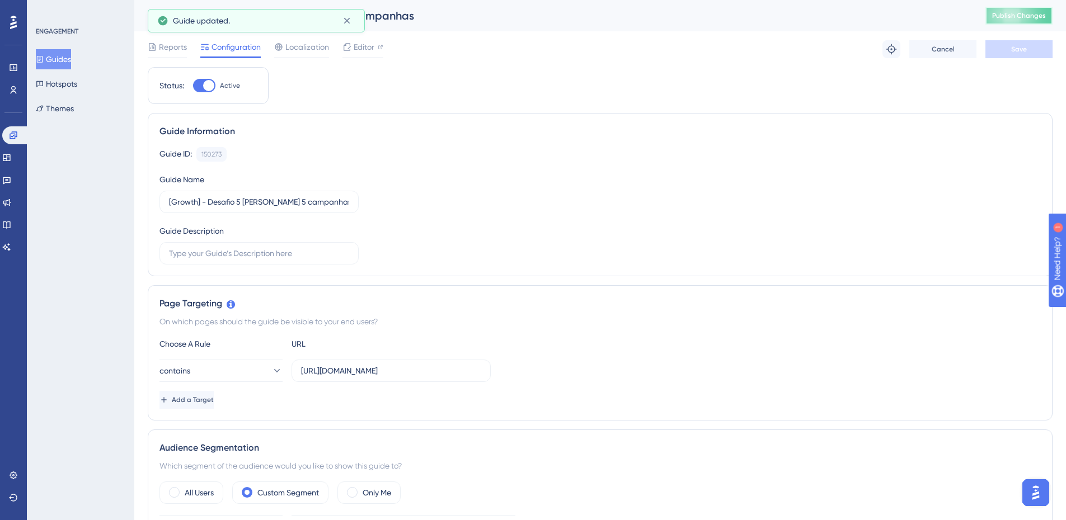
click at [1001, 19] on span "Publish Changes" at bounding box center [1019, 15] width 54 height 9
click at [42, 62] on button "Guides" at bounding box center [53, 59] width 35 height 20
